Goal: Task Accomplishment & Management: Use online tool/utility

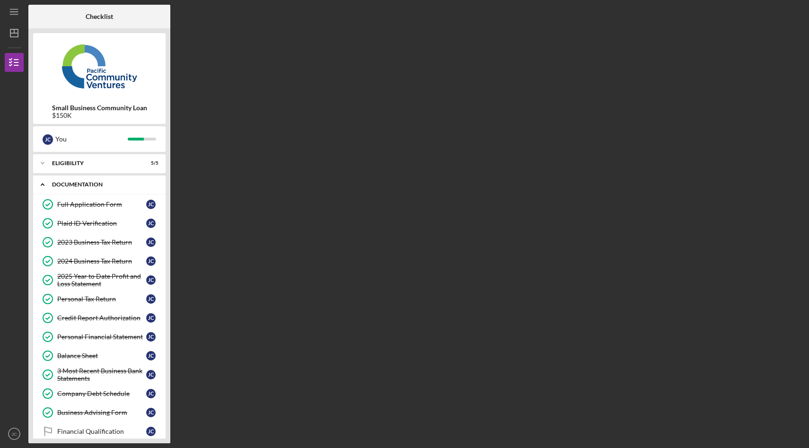
click at [40, 184] on icon "Icon/Expander" at bounding box center [42, 184] width 19 height 19
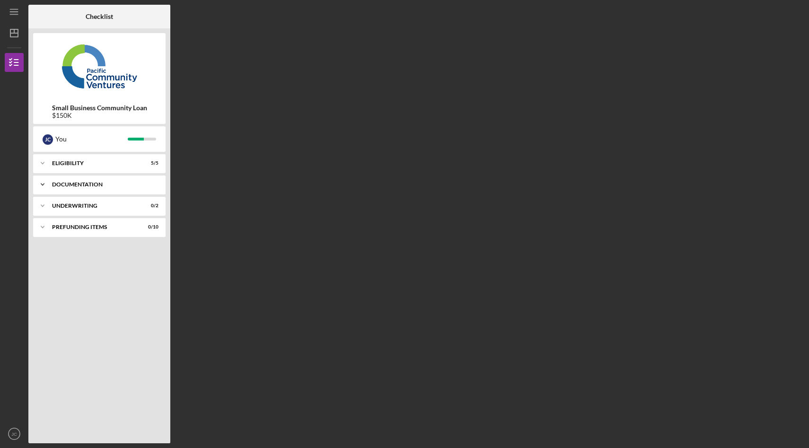
click at [44, 185] on icon "Icon/Expander" at bounding box center [42, 184] width 19 height 19
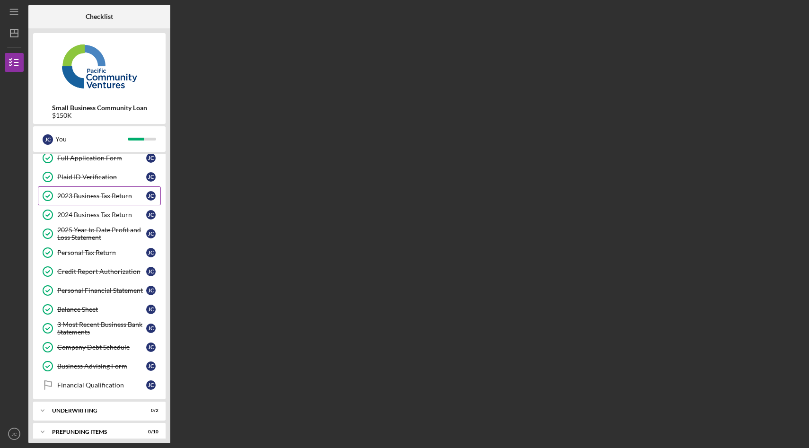
scroll to position [54, 0]
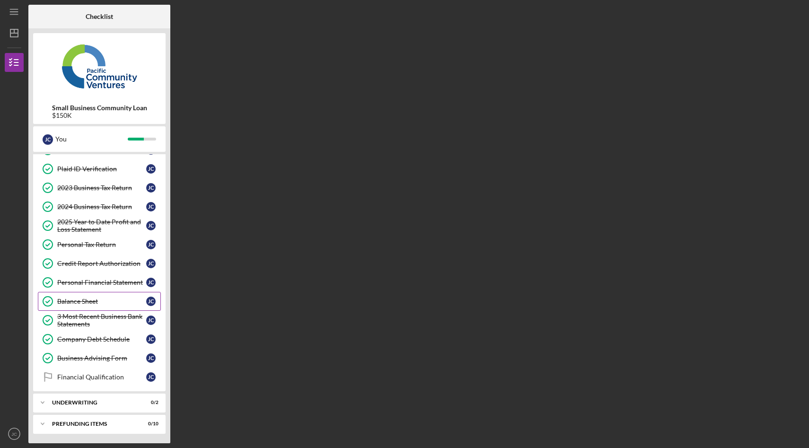
click at [103, 300] on div "Balance Sheet" at bounding box center [101, 302] width 89 height 8
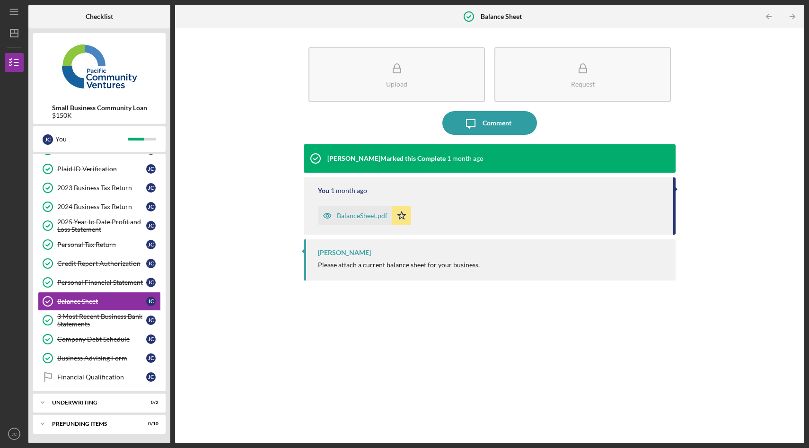
click at [358, 217] on div "BalanceSheet.pdf" at bounding box center [362, 216] width 51 height 8
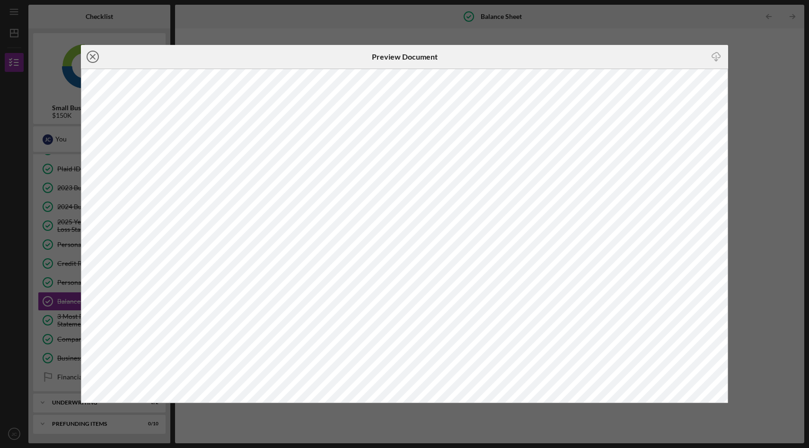
click at [90, 57] on icon "Icon/Close" at bounding box center [93, 57] width 24 height 24
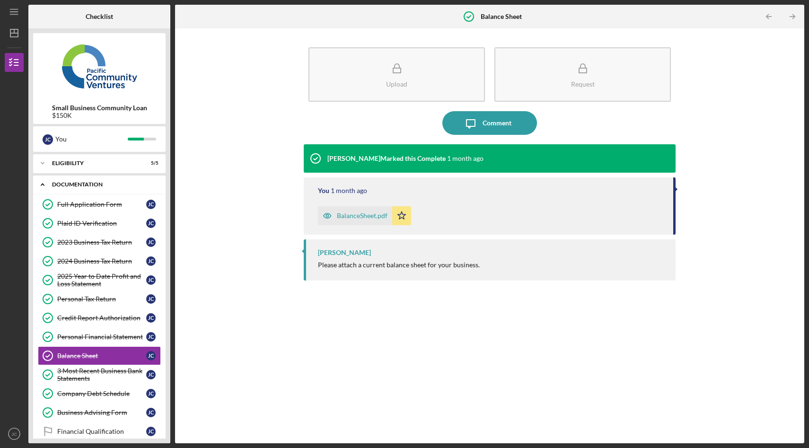
click at [41, 181] on icon "Icon/Expander" at bounding box center [42, 184] width 19 height 19
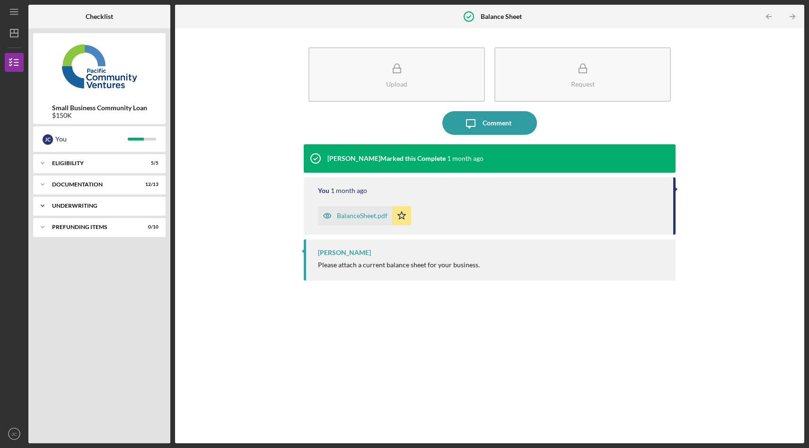
click at [78, 212] on div "Icon/Expander Underwriting 0 / 2" at bounding box center [99, 205] width 132 height 19
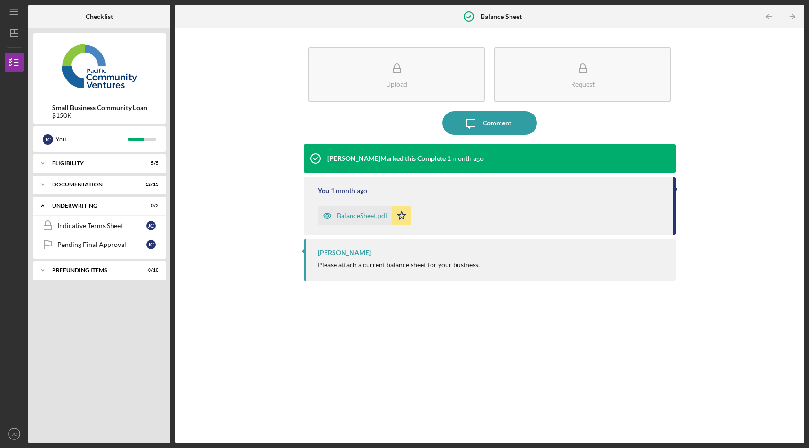
click at [286, 98] on div "Upload Request Icon/Message Comment [PERSON_NAME] Marked this Complete [DATE] Y…" at bounding box center [490, 236] width 620 height 406
click at [41, 208] on icon "Icon/Expander" at bounding box center [42, 205] width 19 height 19
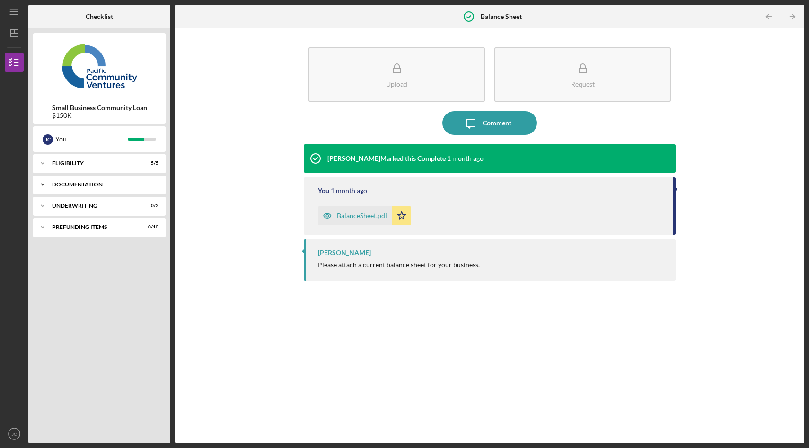
click at [105, 184] on div "Documentation" at bounding box center [103, 185] width 102 height 6
